Goal: Task Accomplishment & Management: Complete application form

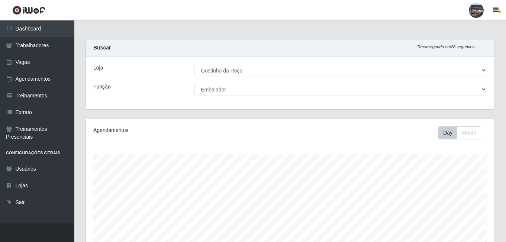
select select "303"
select select "1"
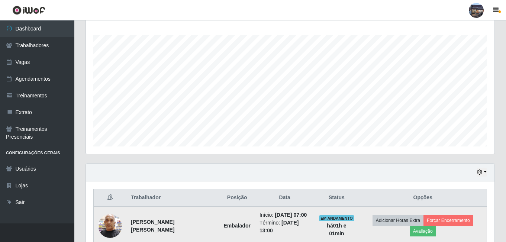
scroll to position [154, 409]
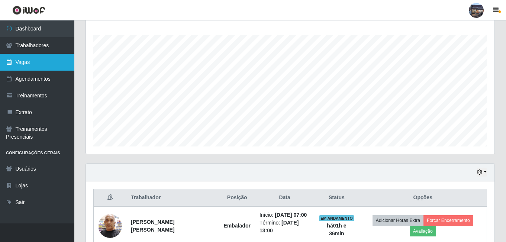
click at [44, 57] on link "Vagas" at bounding box center [37, 62] width 74 height 17
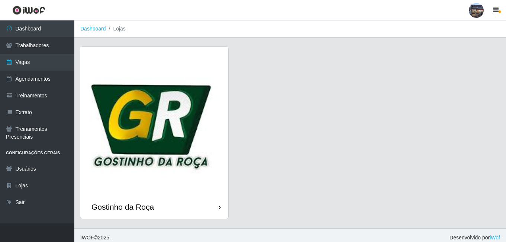
click at [185, 109] on img at bounding box center [154, 121] width 148 height 148
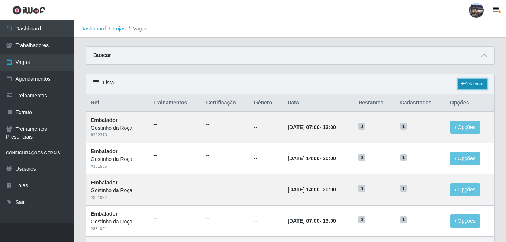
click at [465, 86] on link "Adicionar" at bounding box center [472, 84] width 29 height 10
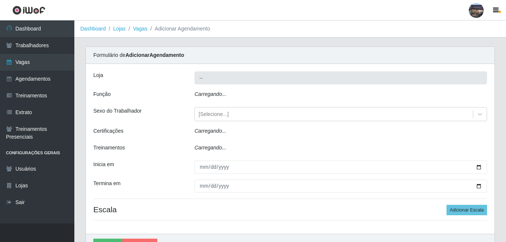
type input "Gostinho da Roça"
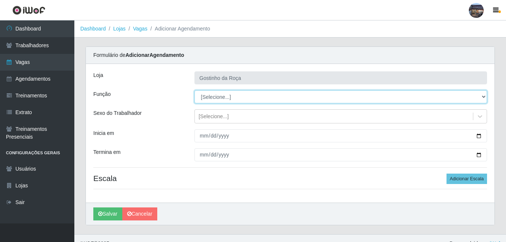
click at [264, 100] on select "[Selecione...] ASG ASG + ASG ++ Embalador Embalador + Embalador ++ Operador de …" at bounding box center [340, 96] width 293 height 13
select select "1"
click at [194, 90] on select "[Selecione...] ASG ASG + ASG ++ Embalador Embalador + Embalador ++ Operador de …" at bounding box center [340, 96] width 293 height 13
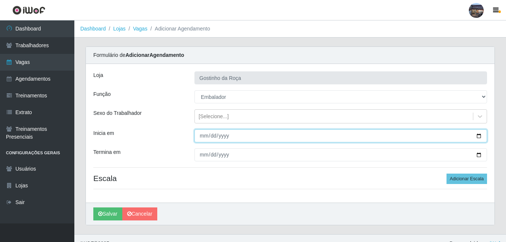
click at [225, 135] on input "Inicia em" at bounding box center [340, 135] width 293 height 13
click at [478, 137] on input "Inicia em" at bounding box center [340, 135] width 293 height 13
type input "[DATE]"
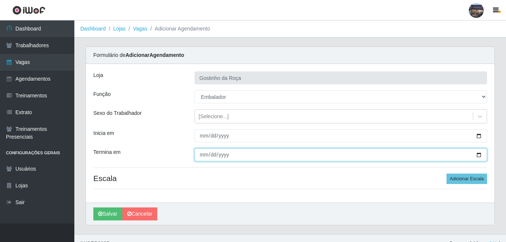
click at [477, 154] on input "Termina em" at bounding box center [340, 154] width 293 height 13
type input "[DATE]"
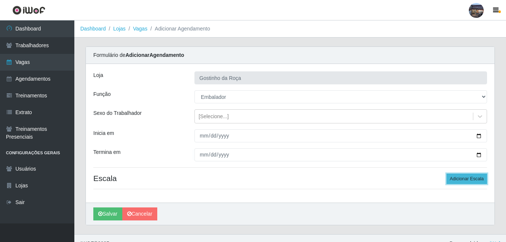
click at [463, 183] on button "Adicionar Escala" at bounding box center [467, 179] width 41 height 10
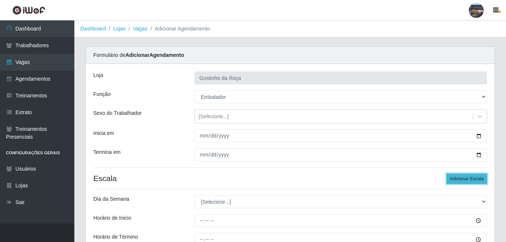
click at [477, 177] on button "Adicionar Escala" at bounding box center [467, 179] width 41 height 10
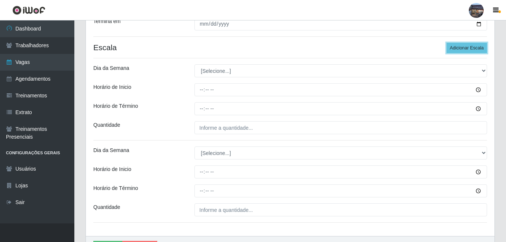
scroll to position [130, 0]
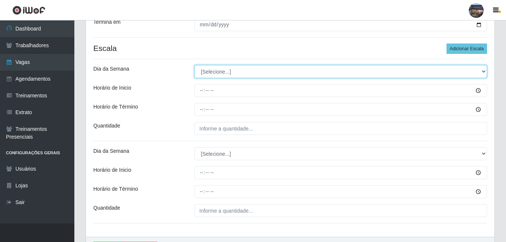
click at [262, 75] on select "[Selecione...] Segunda Terça Quarta Quinta Sexta Sábado Domingo" at bounding box center [340, 71] width 293 height 13
select select "3"
click at [194, 65] on select "[Selecione...] Segunda Terça Quarta Quinta Sexta Sábado Domingo" at bounding box center [340, 71] width 293 height 13
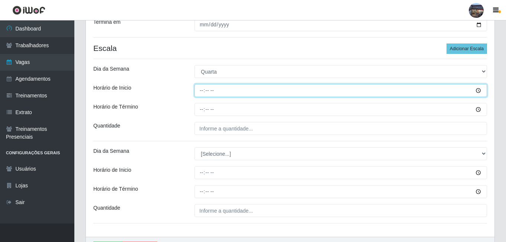
click at [202, 88] on input "Horário de Inicio" at bounding box center [340, 90] width 293 height 13
type input "14:00"
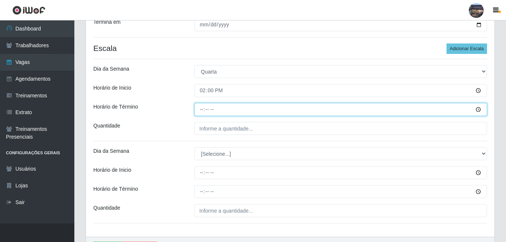
click at [202, 105] on input "Horário de Término" at bounding box center [340, 109] width 293 height 13
type input "20:00"
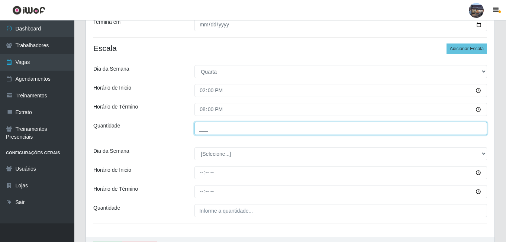
click at [217, 133] on input "___" at bounding box center [340, 128] width 293 height 13
type input "1__"
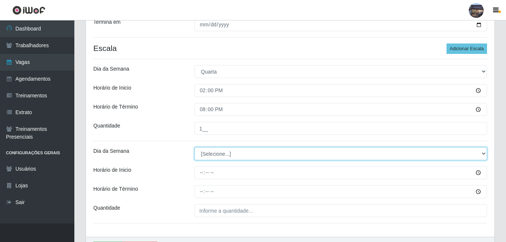
click at [222, 152] on select "[Selecione...] Segunda Terça Quarta Quinta Sexta Sábado Domingo" at bounding box center [340, 153] width 293 height 13
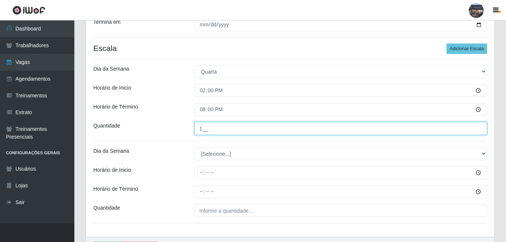
click at [245, 134] on input "1__" at bounding box center [340, 128] width 293 height 13
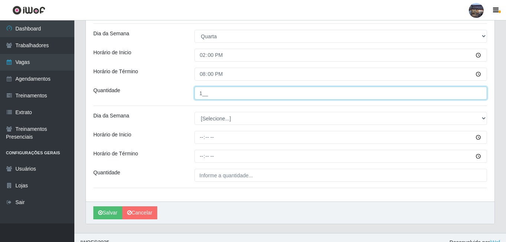
scroll to position [175, 0]
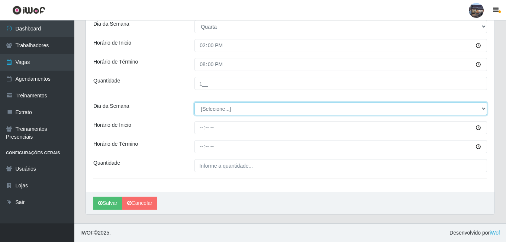
click at [475, 108] on select "[Selecione...] Segunda Terça Quarta Quinta Sexta Sábado Domingo" at bounding box center [340, 108] width 293 height 13
click at [474, 110] on select "[Selecione...] Segunda Terça Quarta Quinta Sexta Sábado Domingo" at bounding box center [340, 108] width 293 height 13
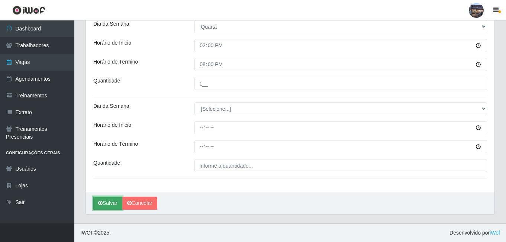
click at [110, 203] on button "Salvar" at bounding box center [107, 203] width 29 height 13
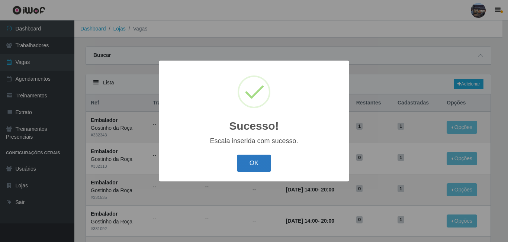
click at [261, 165] on button "OK" at bounding box center [254, 163] width 35 height 17
